Goal: Task Accomplishment & Management: Complete application form

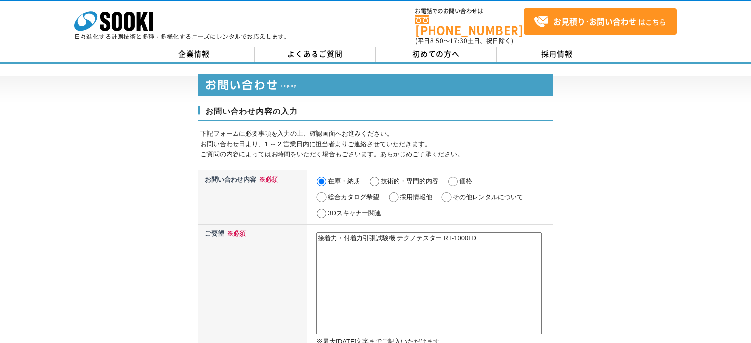
select select "27"
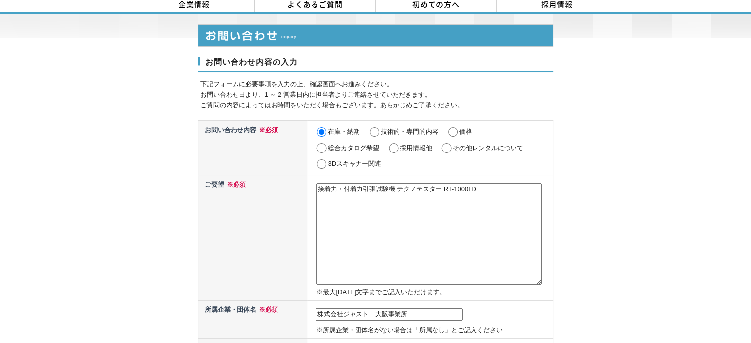
click at [379, 226] on textarea "接着力・付着力引張試験機 テクノテスター RT-1000LD" at bounding box center [429, 234] width 225 height 102
click at [353, 189] on textarea "接着力・付着力引張試験機 テクノテスター RT-1000LD" at bounding box center [429, 234] width 225 height 102
click at [491, 184] on textarea "接着力・付着力引張試験機 テクノテスター RT-1000LD" at bounding box center [429, 234] width 225 height 102
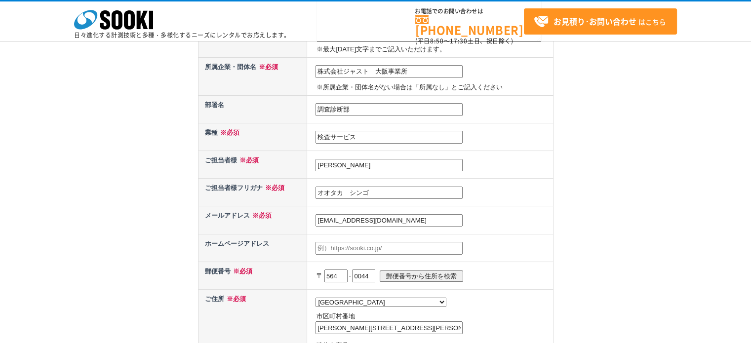
scroll to position [49, 0]
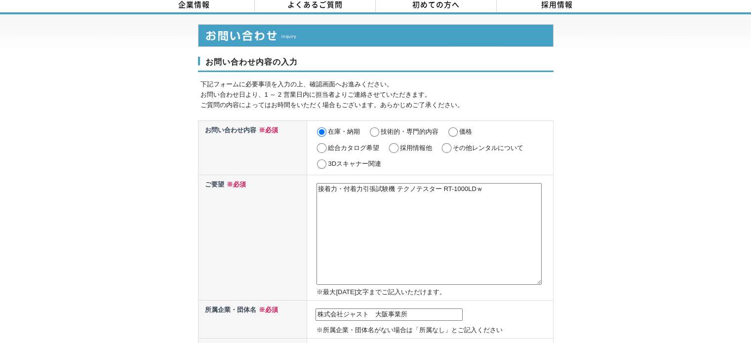
type textarea "接着力・付着力引張試験機 テクノテスター RT-1000LDを"
drag, startPoint x: 501, startPoint y: 179, endPoint x: 287, endPoint y: 173, distance: 214.4
click at [287, 175] on tr "ご要望 ※必須 接着力・付着力引張試験機 テクノテスター RT-1000LDを ※最大[DATE]文字までご記入いただけます。" at bounding box center [375, 237] width 355 height 125
paste textarea "接着力・付着力引張試験機 テクノテスター RT-1000LDを"
drag, startPoint x: 508, startPoint y: 183, endPoint x: 519, endPoint y: 182, distance: 11.4
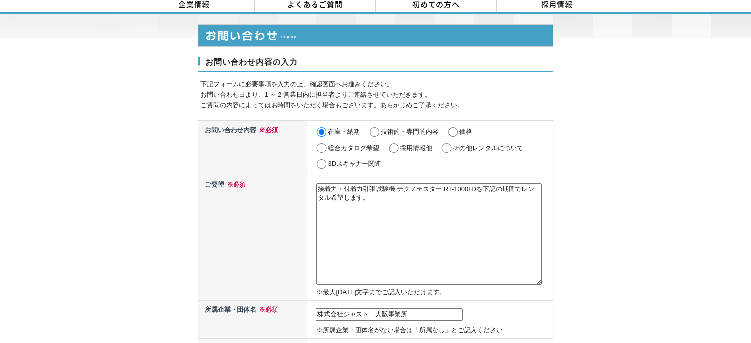
click at [519, 183] on textarea "接着力・付着力引張試験機 テクノテスター RT-1000LDを下記の期間でレンタル希望します。" at bounding box center [429, 234] width 225 height 102
click at [462, 216] on textarea "接着力・付着力引張試験機 テクノテスター RT-1000LDを下記の内容でレンタル希望します。" at bounding box center [429, 234] width 225 height 102
click at [407, 231] on textarea "接着力・付着力引張試験機 テクノテスター RT-1000LDを下記の内容でレンタル希望します。" at bounding box center [429, 234] width 225 height 102
click at [366, 219] on textarea "接着力・付着力引張試験機 テクノテスター RT-1000LDを下記の内容でレンタル希望します。 期間：" at bounding box center [429, 234] width 225 height 102
click at [406, 214] on textarea "接着力・付着力引張試験機 テクノテスター RT-1000LDを下記の内容でレンタル希望します。 期間：[DATE]" at bounding box center [429, 234] width 225 height 102
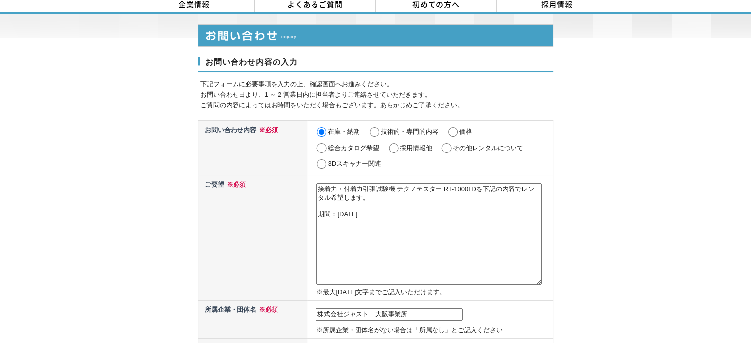
click at [412, 218] on textarea "接着力・付着力引張試験機 テクノテスター RT-1000LDを下記の内容でレンタル希望します。 期間：[DATE]" at bounding box center [429, 234] width 225 height 102
click at [407, 213] on textarea "接着力・付着力引張試験機 テクノテスター RT-1000LDを下記の内容でレンタル希望します。 期間：[DATE]着～" at bounding box center [429, 234] width 225 height 102
click at [403, 209] on textarea "接着力・付着力引張試験機 テクノテスター RT-1000LDを下記の内容でレンタル希望します。 期間：[DATE]着～" at bounding box center [429, 234] width 225 height 102
click at [512, 214] on textarea "接着力・付着力引張試験機 テクノテスター RT-1000LDを下記の内容でレンタル希望します。 期間：[DATE]弊社着～" at bounding box center [429, 234] width 225 height 102
click at [444, 204] on textarea "接着力・付着力引張試験機 テクノテスター RT-1000LDを下記の内容でレンタル希望します。 期間：[DATE]弊社着～" at bounding box center [429, 234] width 225 height 102
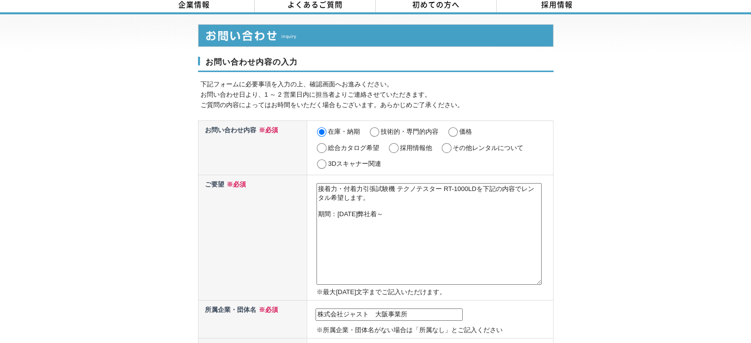
click at [441, 212] on textarea "接着力・付着力引張試験機 テクノテスター RT-1000LDを下記の内容でレンタル希望します。 期間：[DATE]弊社着～" at bounding box center [429, 234] width 225 height 102
click at [439, 212] on textarea "接着力・付着力引張試験機 テクノテスター RT-1000LDを下記の内容でレンタル希望します。 期間：[DATE]弊社着～" at bounding box center [429, 234] width 225 height 102
click at [440, 209] on textarea "接着力・付着力引張試験機 テクノテスター RT-1000LDを下記の内容でレンタル希望します。 期間：[DATE]弊社着～" at bounding box center [429, 234] width 225 height 102
click at [443, 211] on textarea "接着力・付着力引張試験機 テクノテスター RT-1000LDを下記の内容でレンタル希望します。 期間：[DATE]弊社着～" at bounding box center [429, 234] width 225 height 102
click at [428, 212] on textarea "接着力・付着力引張試験機 テクノテスター RT-1000LDを下記の内容でレンタル希望します。 期間：[DATE]弊社着～5日間" at bounding box center [429, 234] width 225 height 102
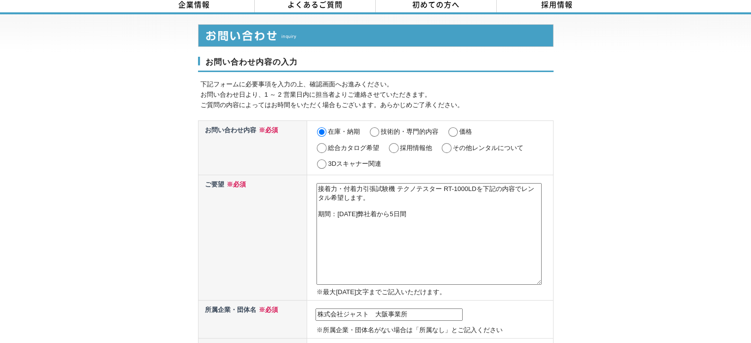
click at [410, 239] on textarea "接着力・付着力引張試験機 テクノテスター RT-1000LDを下記の内容でレンタル希望します。 期間：[DATE]弊社着から5日間" at bounding box center [429, 234] width 225 height 102
click at [382, 237] on textarea "接着力・付着力引張試験機 テクノテスター RT-1000LDを下記の内容でレンタル希望します。 期間：[DATE]弊社着から5日間" at bounding box center [429, 234] width 225 height 102
click at [479, 221] on textarea "接着力・付着力引張試験機 テクノテスター RT-1000LDを下記の内容でレンタル希望します。 期間：[DATE]弊社着から5日間" at bounding box center [429, 234] width 225 height 102
type textarea "接着力・付着力引張試験機 テクノテスター RT-1000LDを下記の内容でレンタル希望します。 期間：[DATE]弊社着から5日間"
click at [453, 127] on input "価格" at bounding box center [453, 132] width 12 height 10
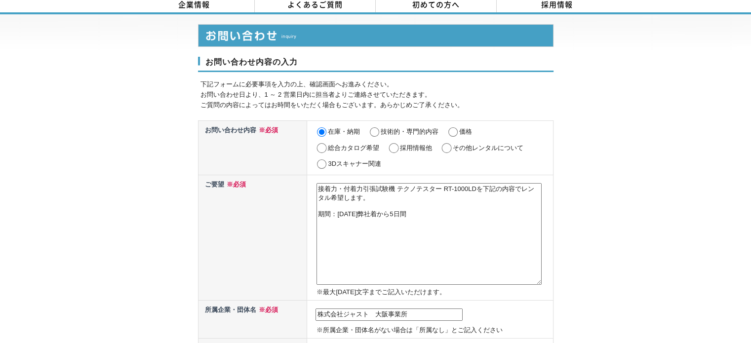
radio input "true"
drag, startPoint x: 331, startPoint y: 193, endPoint x: 381, endPoint y: 194, distance: 49.4
click at [381, 194] on textarea "接着力・付着力引張試験機 テクノテスター RT-1000LDを下記の内容でレンタル希望します。 期間：[DATE]弊社着から5日間" at bounding box center [429, 234] width 225 height 102
type textarea "接着力・付着力引張試験機 テクノテスター RT-1000LDを下記の内容でレンタルした場合の 期間：[DATE]弊社着から5日間"
drag, startPoint x: 472, startPoint y: 213, endPoint x: 226, endPoint y: 165, distance: 251.0
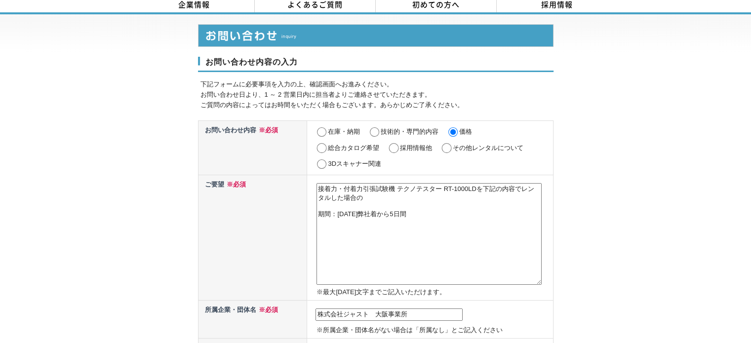
click at [343, 185] on textarea at bounding box center [429, 234] width 225 height 102
paste textarea "接着力・付着力引張試験機 テクノテスター RT-1000LDを下記の内容でレンタルした場合の 期間：[DATE]弊社着から5日間"
click at [376, 192] on textarea "接着力・付着力引張試験機 テクノテスター RT-1000LDを下記の内容でレンタルした場合の 期間：[DATE]弊社着から5日間" at bounding box center [429, 234] width 225 height 102
click at [446, 211] on textarea "接着力・付着力引張試験機 テクノテスター RT-1000LDを下記の内容でレンタルした場合のお見積り 期間：[DATE]弊社着から5日間" at bounding box center [429, 234] width 225 height 102
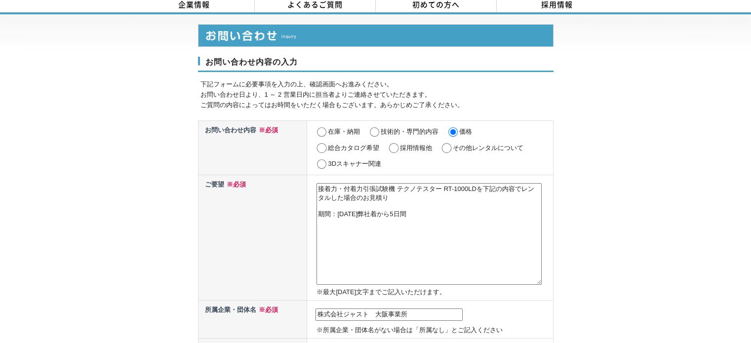
drag, startPoint x: 469, startPoint y: 207, endPoint x: 299, endPoint y: 177, distance: 172.9
click at [299, 177] on tr "ご要望 ※必須 接着力・付着力引張試験機 テクノテスター RT-1000LDを下記の内容でレンタルした場合のお見積り 期間：[DATE]弊社着から5日間 ※最…" at bounding box center [375, 237] width 355 height 125
click at [396, 196] on textarea "接着力・付着力引張試験機 テクノテスター RT-1000LDを下記の内容でレンタルした場合のお見積り 期間：[DATE]弊社着から5日間" at bounding box center [429, 234] width 225 height 102
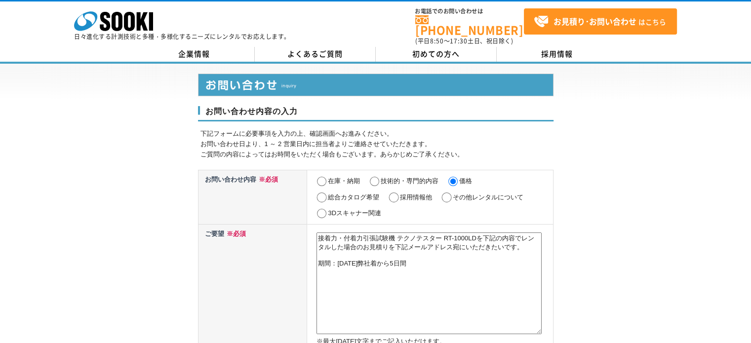
drag, startPoint x: 506, startPoint y: 242, endPoint x: 544, endPoint y: 242, distance: 38.5
click at [544, 242] on td "接着力・付着力引張試験機 テクノテスター RT-1000LDを下記の内容でレンタルした場合のお見積りを下記メールアドレス宛にいただきたいです。 期間：[DAT…" at bounding box center [430, 286] width 246 height 125
drag, startPoint x: 528, startPoint y: 244, endPoint x: 263, endPoint y: 219, distance: 266.8
click at [265, 224] on tr "ご要望 ※必須 接着力・付着力引張試験機 テクノテスター RT-1000LDを下記の内容でレンタルした場合のお見積りを下記メールアドレス宛にいただきたい。 期…" at bounding box center [375, 286] width 355 height 125
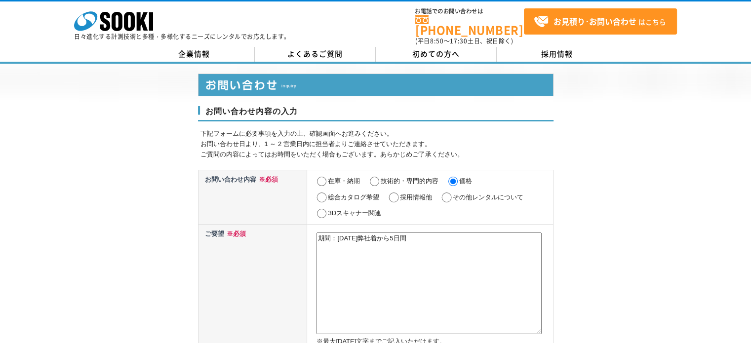
type textarea "接着力・付着力引張試験機 テクノテスター RT-1000LDを下記の内容でレンタルした場合のお見積りを下記メールアドレス宛にいただきたい。 期間：[DATE]…"
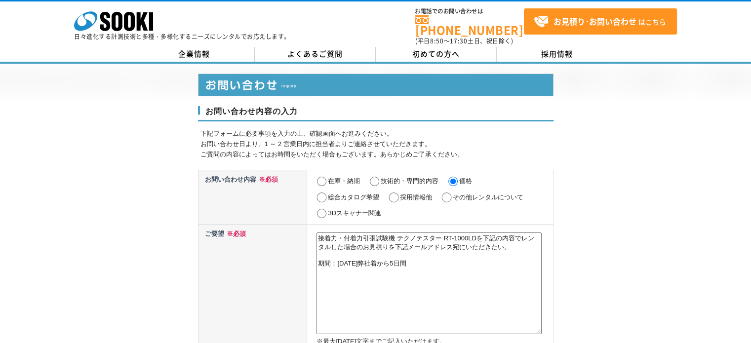
drag, startPoint x: 477, startPoint y: 266, endPoint x: 274, endPoint y: 213, distance: 210.3
click at [472, 240] on textarea "接着力・付着力引張試験機 テクノテスター RT-1000LDを下記の内容でレンタルした場合のお見積りを下記メールアドレス宛にいただきたい。 期間：[DATE]…" at bounding box center [429, 284] width 225 height 102
drag, startPoint x: 467, startPoint y: 241, endPoint x: 523, endPoint y: 240, distance: 56.8
click at [523, 240] on textarea "接着力・付着力引張試験機 テクノテスター RT-1000LDを下記の内容でレンタルした場合のお見積りを下記メールアドレス宛にいただきたい。 期間：[DATE]…" at bounding box center [429, 284] width 225 height 102
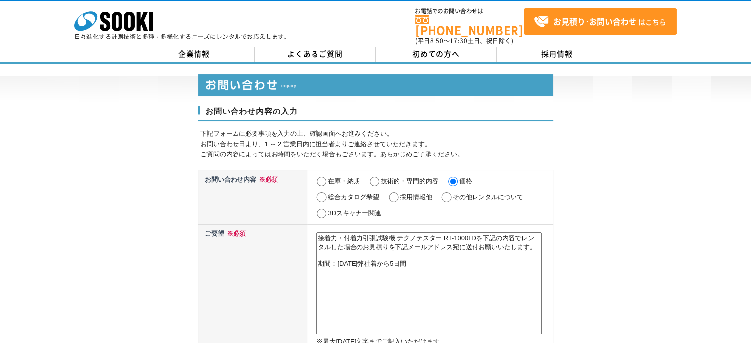
click at [429, 274] on textarea "接着力・付着力引張試験機 テクノテスター RT-1000LDを下記の内容でレンタルした場合のお見積りを下記メールアドレス宛に送付お願いいたします。 期間：[D…" at bounding box center [429, 284] width 225 height 102
click at [472, 268] on textarea "接着力・付着力引張試験機 テクノテスター RT-1000LDを下記の内容でレンタルした場合のお見積りを下記メールアドレス宛に送付お願いいたします。 期間：[D…" at bounding box center [429, 284] width 225 height 102
click at [338, 263] on textarea "接着力・付着力引張試験機 テクノテスター RT-1000LDを下記の内容でレンタルした場合のお見積りを下記メールアドレス宛に送付お願いいたします。 期間：[D…" at bounding box center [429, 284] width 225 height 102
click at [340, 272] on textarea "接着力・付着力引張試験機 テクノテスター RT-1000LDを下記の内容でレンタルした場合のお見積りを下記メールアドレス宛に送付お願いいたします。 期間：[D…" at bounding box center [429, 284] width 225 height 102
click at [377, 256] on textarea "接着力・付着力引張試験機 テクノテスター RT-1000LDを下記の内容でレンタルした場合のお見積りを下記メールアドレス宛に送付お願いいたします。 期間：[D…" at bounding box center [429, 284] width 225 height 102
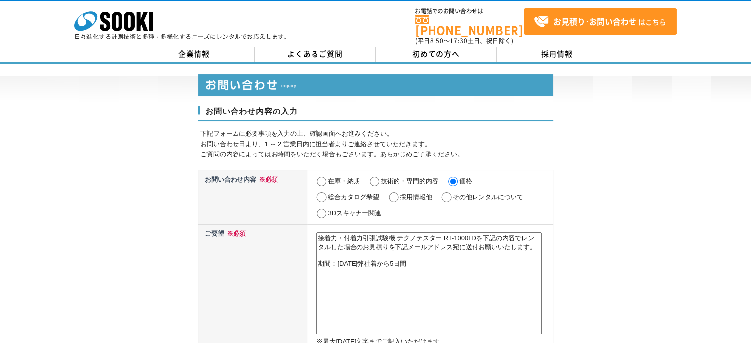
click at [365, 274] on textarea "接着力・付着力引張試験機 テクノテスター RT-1000LDを下記の内容でレンタルした場合のお見積りを下記メールアドレス宛に送付お願いいたします。 期間：[D…" at bounding box center [429, 284] width 225 height 102
type textarea "接着力・付着力引張試験機 テクノテスター RT-1000LDを下記の内容でレンタルした場合のお見積りを下記メールアドレス宛に送付お願いいたします。 期間：[D…"
